Goal: Task Accomplishment & Management: Use online tool/utility

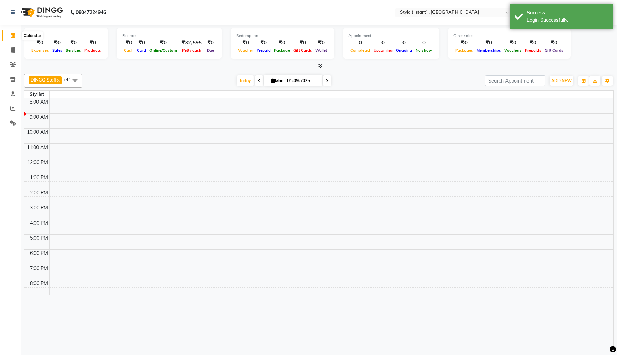
click at [13, 35] on icon at bounding box center [13, 35] width 4 height 5
click at [513, 19] on div "Success Login Successfully." at bounding box center [560, 16] width 103 height 25
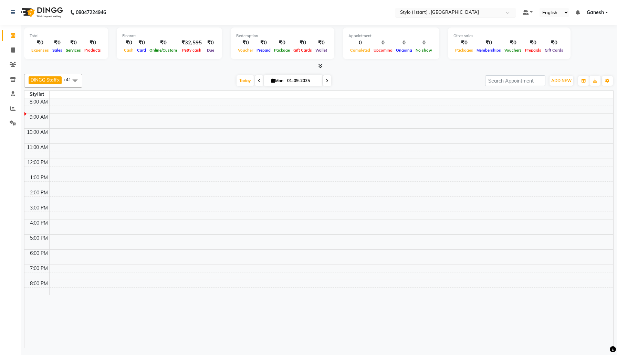
click at [504, 11] on div at bounding box center [455, 13] width 120 height 7
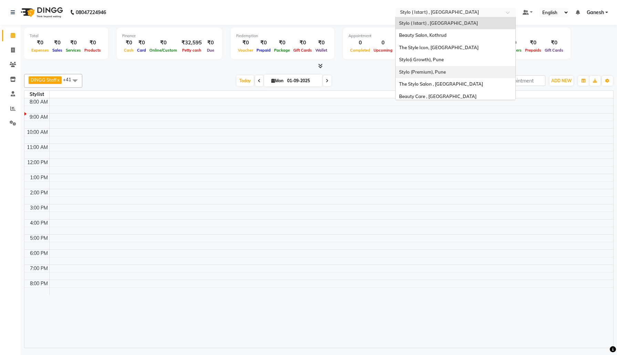
scroll to position [3, 0]
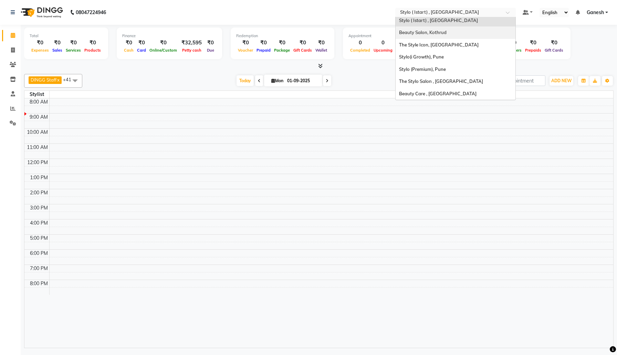
click at [424, 34] on span "Beauty Salon, Kothrud" at bounding box center [423, 33] width 48 height 6
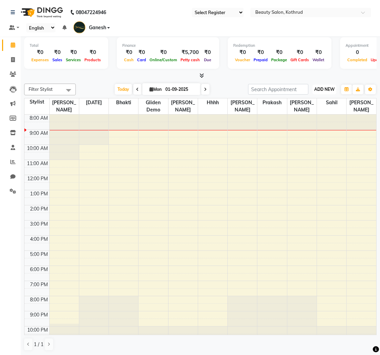
click at [328, 89] on span "ADD NEW" at bounding box center [324, 89] width 20 height 5
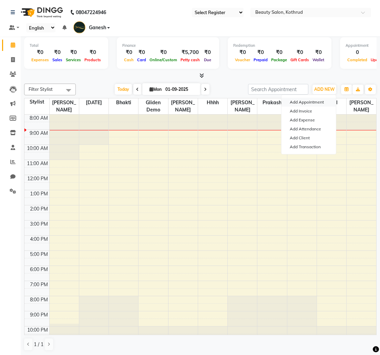
click at [307, 101] on button "Add Appointment" at bounding box center [308, 102] width 54 height 9
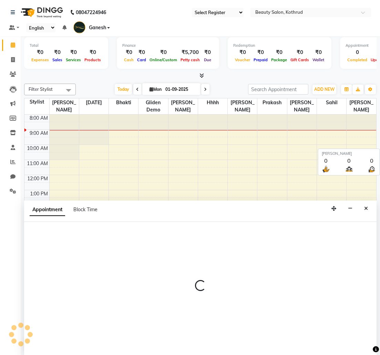
select select "tentative"
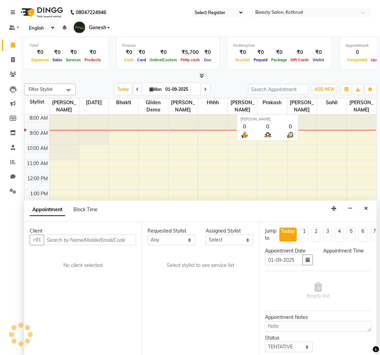
scroll to position [0, 0]
select select "540"
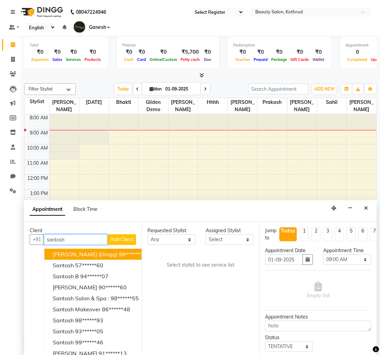
click at [86, 256] on span "Santosh Sir (Dingg)" at bounding box center [85, 254] width 65 height 7
type input "99******32"
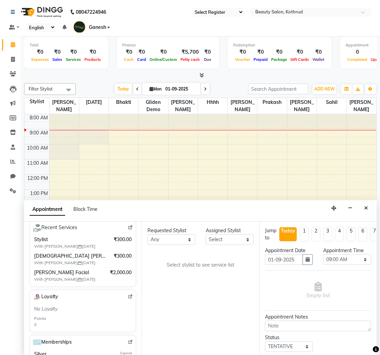
scroll to position [158, 0]
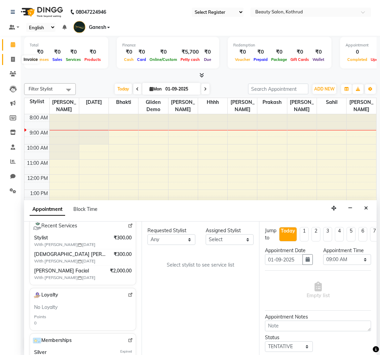
click at [13, 57] on icon at bounding box center [13, 59] width 4 height 5
select select "service"
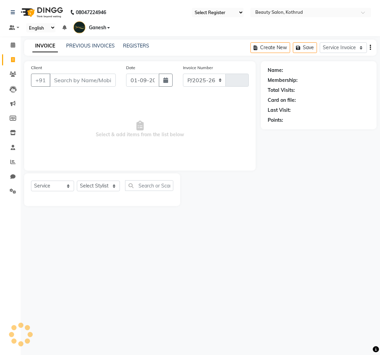
select select "278"
type input "0127"
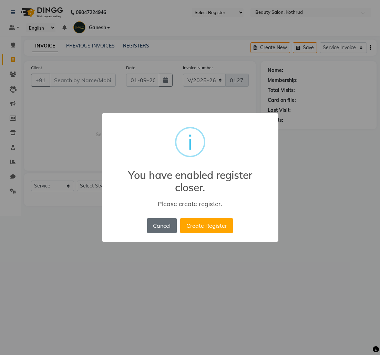
click at [159, 225] on button "Cancel" at bounding box center [162, 225] width 30 height 15
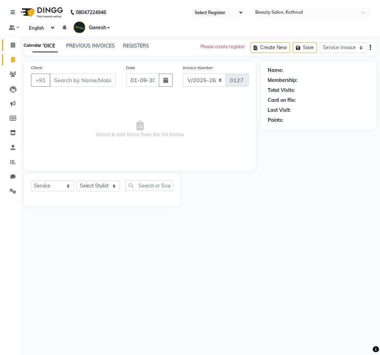
click at [14, 48] on span at bounding box center [13, 45] width 12 height 8
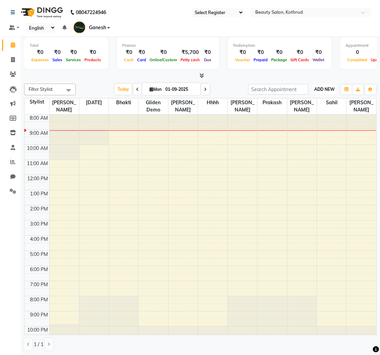
click at [326, 86] on button "ADD NEW Toggle Dropdown" at bounding box center [324, 90] width 24 height 10
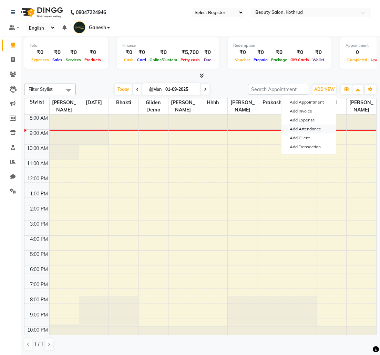
click at [316, 130] on link "Add Attendance" at bounding box center [308, 129] width 54 height 9
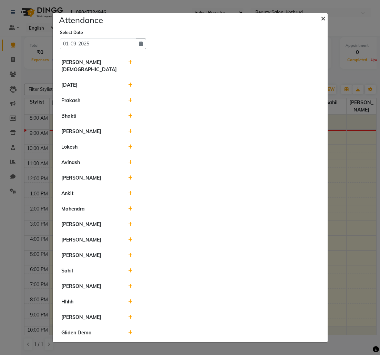
click at [321, 22] on span "×" at bounding box center [322, 18] width 5 height 10
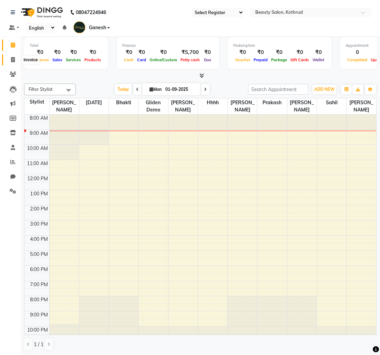
click at [15, 59] on span at bounding box center [13, 60] width 12 height 8
select select "service"
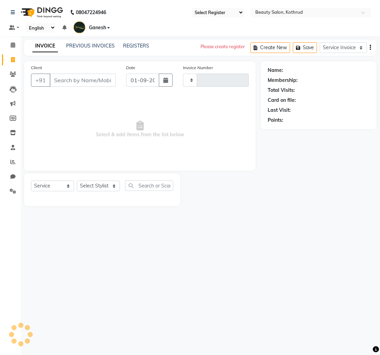
type input "0127"
select select "278"
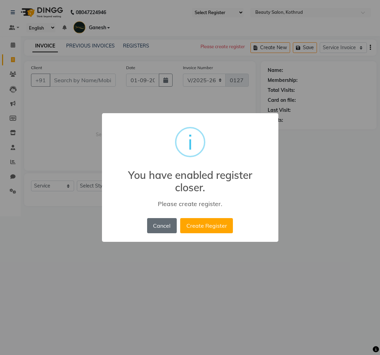
click at [168, 227] on button "Cancel" at bounding box center [162, 225] width 30 height 15
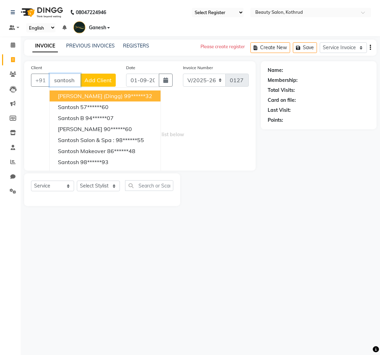
click at [100, 98] on span "Santosh Sir (Dingg)" at bounding box center [90, 96] width 65 height 7
type input "99******32"
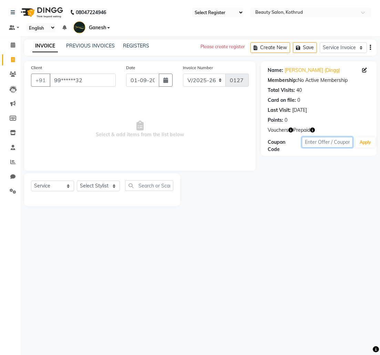
click at [317, 141] on input "text" at bounding box center [327, 142] width 51 height 11
click at [210, 46] on div "Please create register" at bounding box center [222, 47] width 44 height 14
click at [278, 8] on div "Select Location × Beauty Salon, Kothrud" at bounding box center [310, 12] width 120 height 9
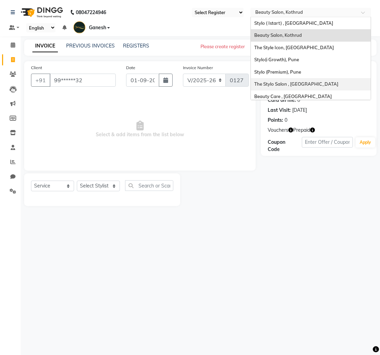
scroll to position [3, 0]
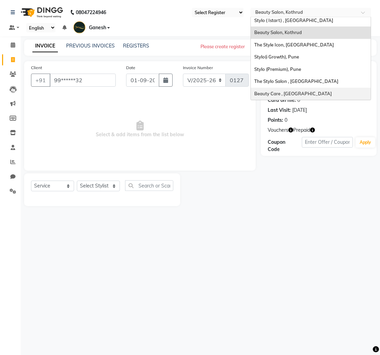
click at [272, 91] on span "Beauty Care , [GEOGRAPHIC_DATA]" at bounding box center [292, 94] width 77 height 6
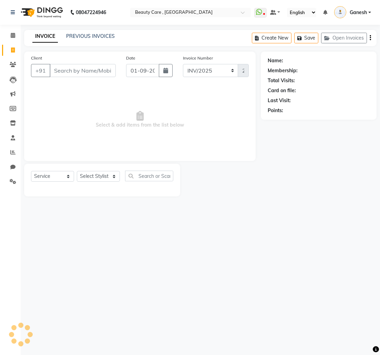
select select "service"
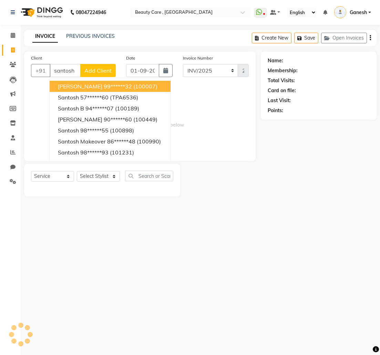
click at [68, 88] on span "[PERSON_NAME]" at bounding box center [80, 86] width 44 height 7
type input "99******32"
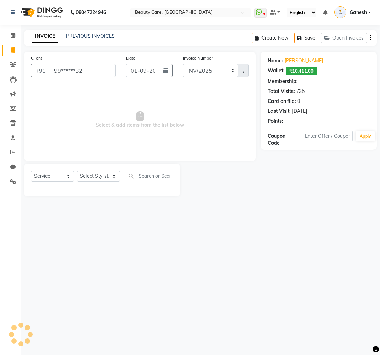
select select "3: Object"
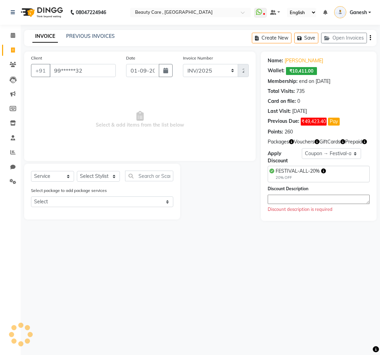
select select "77828"
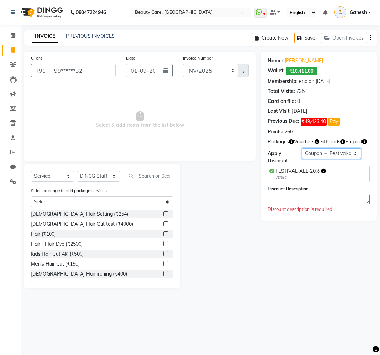
click at [344, 151] on select "Select Membership → silver pp 10000 Loyalty → Loyalty level 1222 → All Customer…" at bounding box center [332, 153] width 60 height 11
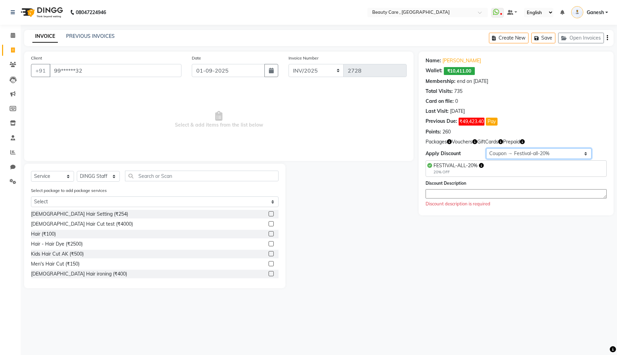
click at [379, 158] on select "Select Membership → silver pp 10000 Loyalty → Loyalty level 1222 → All Customer…" at bounding box center [539, 153] width 106 height 11
drag, startPoint x: 120, startPoint y: 71, endPoint x: 47, endPoint y: 71, distance: 72.6
click at [47, 71] on div "+91 99******32" at bounding box center [106, 70] width 150 height 13
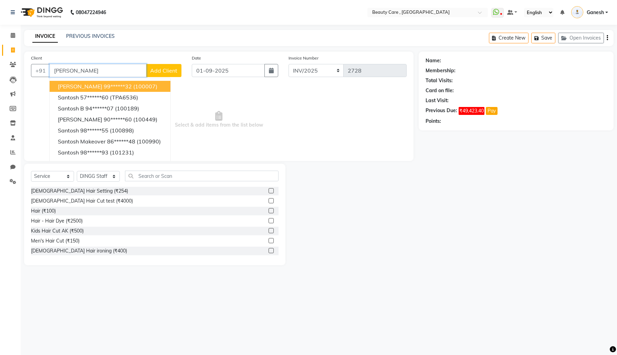
click at [73, 85] on span "[PERSON_NAME]" at bounding box center [80, 86] width 44 height 7
type input "99******32"
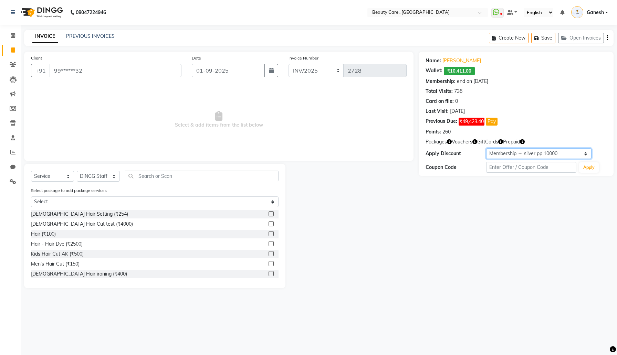
click at [379, 152] on select "Select Membership → silver pp 10000 Loyalty → Loyalty level 1222 → All Customer…" at bounding box center [539, 153] width 106 height 11
select select "1: Object"
click at [379, 148] on select "Select Membership → silver pp 10000 Loyalty → Loyalty level 1222 → All Customer…" at bounding box center [539, 153] width 106 height 11
drag, startPoint x: 96, startPoint y: 71, endPoint x: 37, endPoint y: 71, distance: 59.6
click at [36, 71] on div "+91 99******32" at bounding box center [106, 70] width 150 height 13
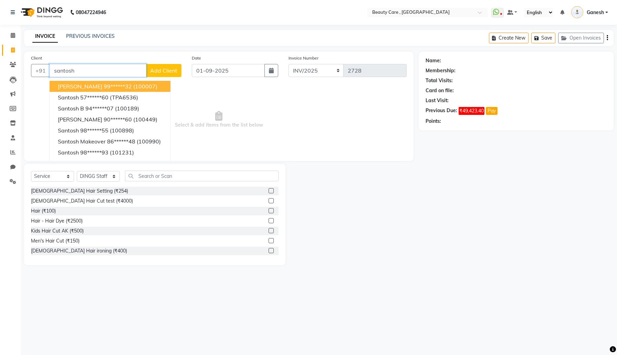
click at [68, 88] on span "[PERSON_NAME]" at bounding box center [80, 86] width 44 height 7
type input "99******32"
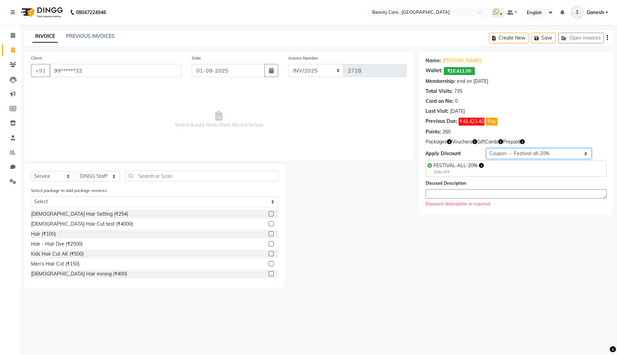
click at [379, 153] on select "Select Membership → silver pp 10000 Loyalty → Loyalty level 1222 → All Customer…" at bounding box center [539, 153] width 106 height 11
select select "1: Object"
click at [379, 148] on select "Select Membership → silver pp 10000 Loyalty → Loyalty level 1222 → All Customer…" at bounding box center [539, 153] width 106 height 11
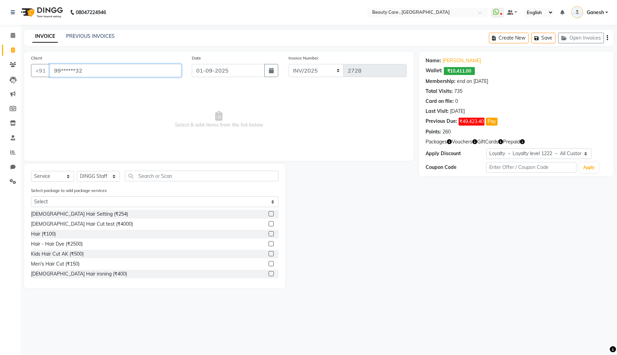
drag, startPoint x: 96, startPoint y: 72, endPoint x: 29, endPoint y: 72, distance: 67.1
click at [29, 72] on div "Client +91 99******32" at bounding box center [106, 68] width 161 height 28
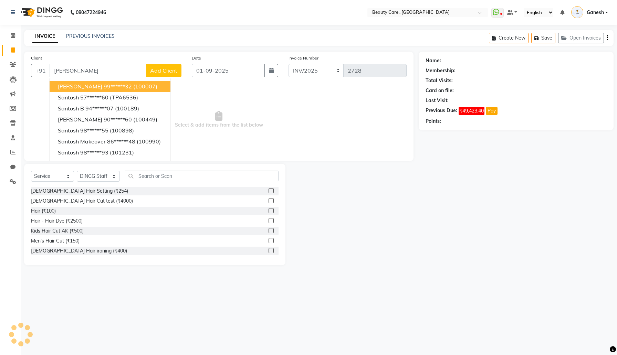
click at [30, 71] on div "Client +91 [PERSON_NAME] [PERSON_NAME] 99******32 (100007) [PERSON_NAME] 57****…" at bounding box center [106, 68] width 161 height 28
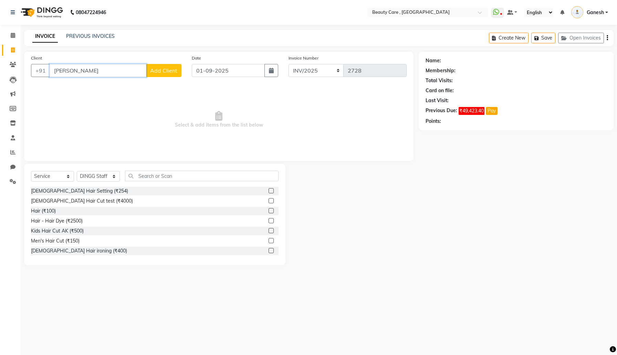
click at [81, 71] on input "[PERSON_NAME]" at bounding box center [98, 70] width 97 height 13
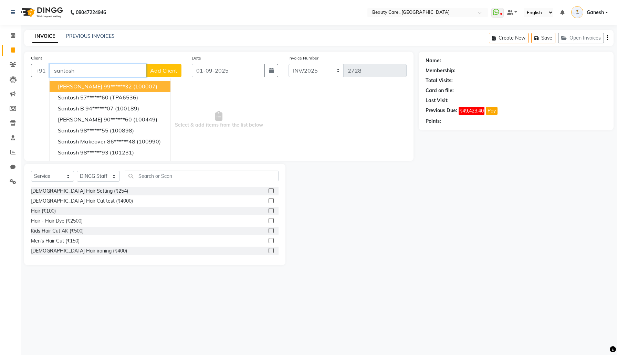
click at [85, 85] on span "[PERSON_NAME]" at bounding box center [80, 86] width 44 height 7
type input "99******32"
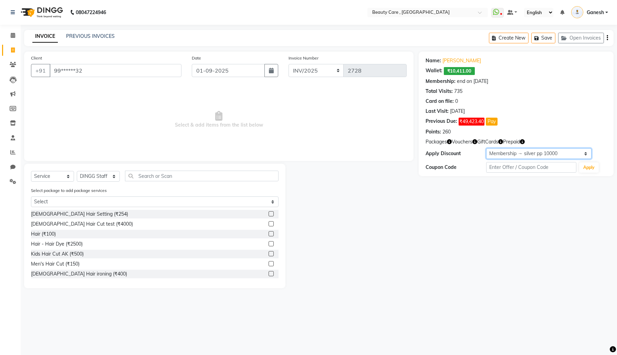
click at [379, 155] on select "Select Membership → silver pp 10000 Loyalty → Loyalty level 1222 → All Customer…" at bounding box center [539, 153] width 106 height 11
select select "1: Object"
click at [379, 148] on select "Select Membership → silver pp 10000 Loyalty → Loyalty level 1222 → All Customer…" at bounding box center [539, 153] width 106 height 11
